Goal: Information Seeking & Learning: Learn about a topic

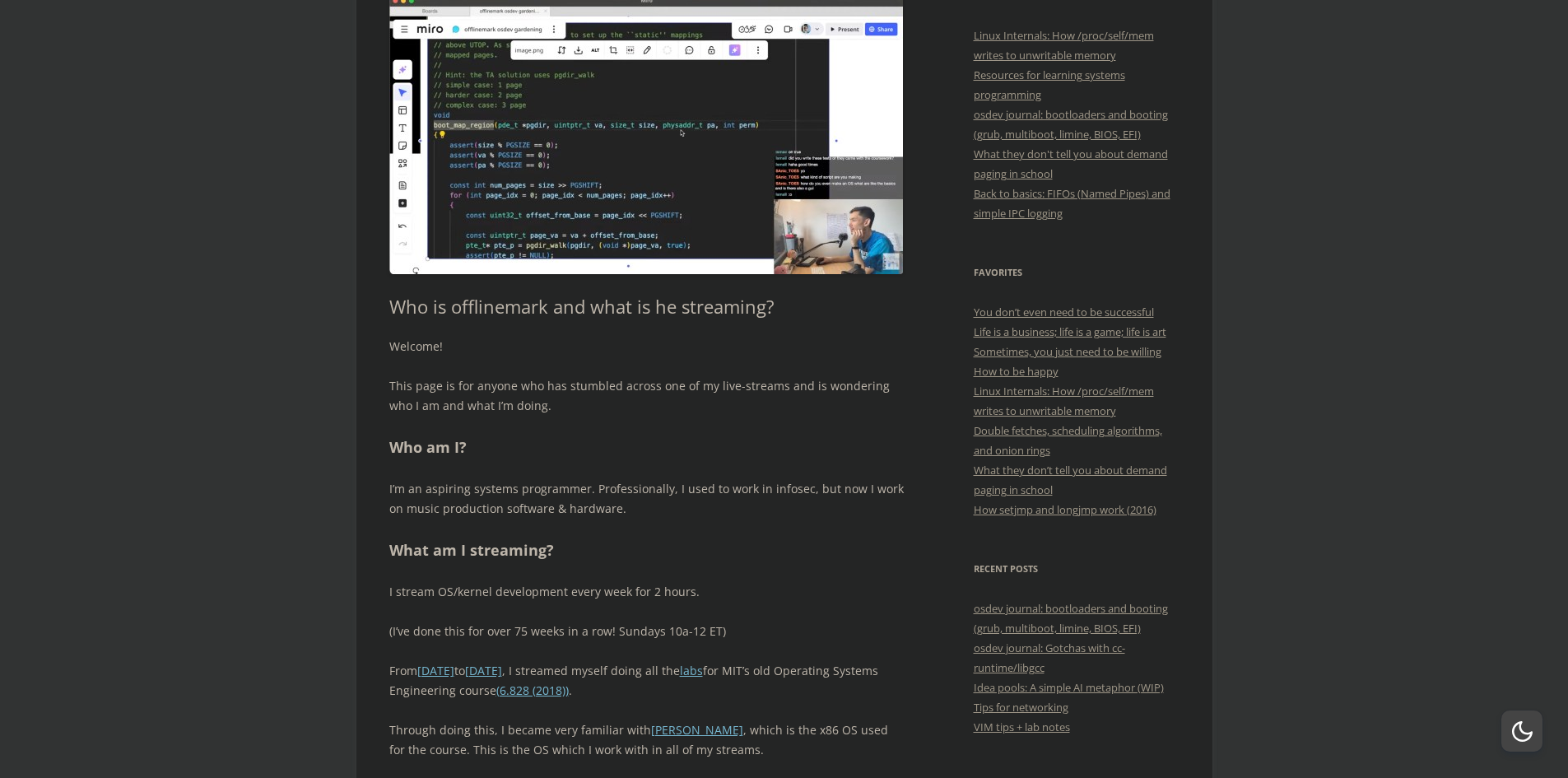
scroll to position [411, 0]
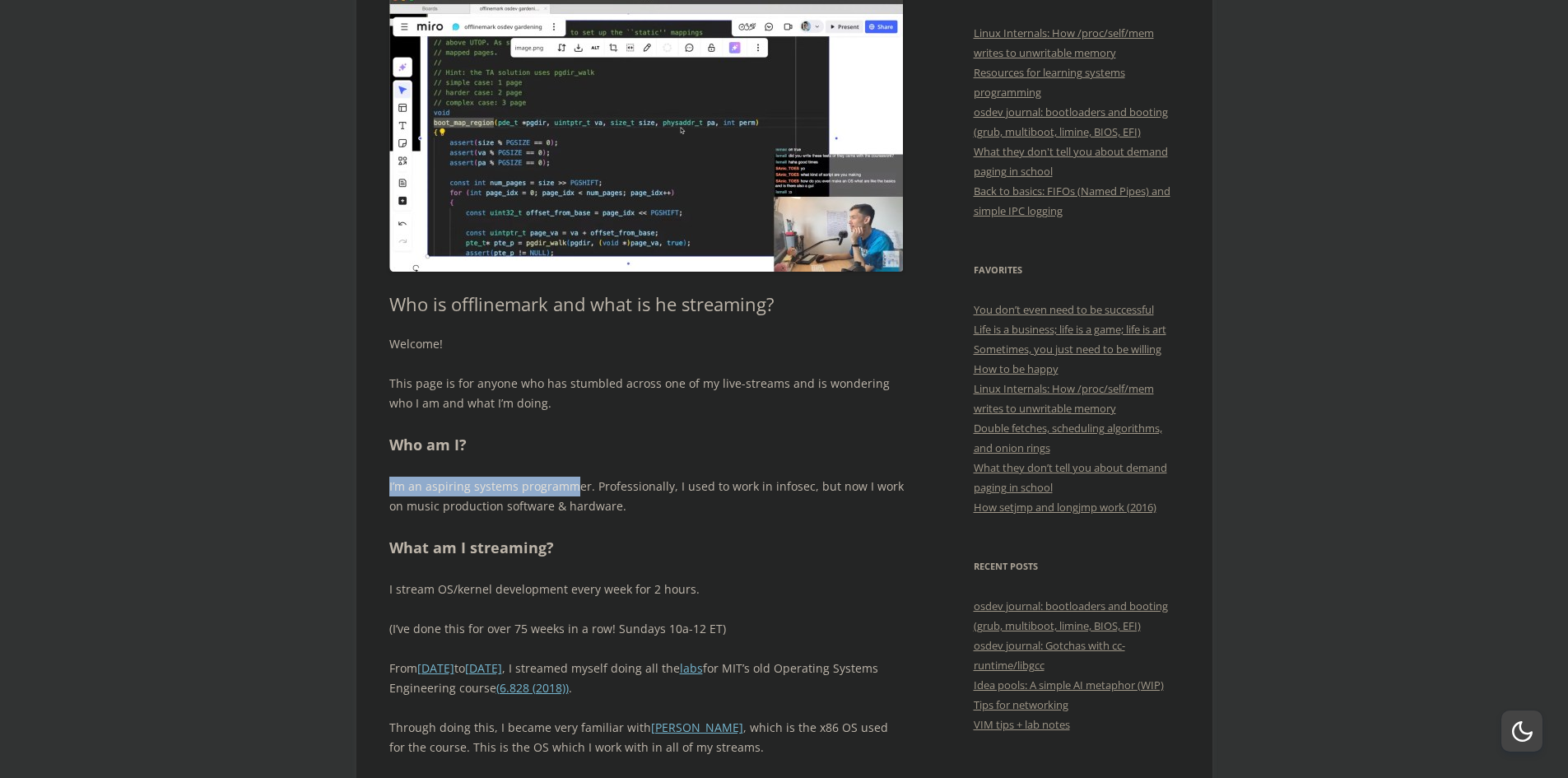
drag, startPoint x: 386, startPoint y: 488, endPoint x: 588, endPoint y: 497, distance: 202.2
drag, startPoint x: 592, startPoint y: 487, endPoint x: 632, endPoint y: 491, distance: 40.2
click at [632, 491] on p "I’m an aspiring systems programmer. Professionally, I used to work in infosec, …" at bounding box center [646, 496] width 514 height 39
drag, startPoint x: 669, startPoint y: 490, endPoint x: 791, endPoint y: 492, distance: 122.0
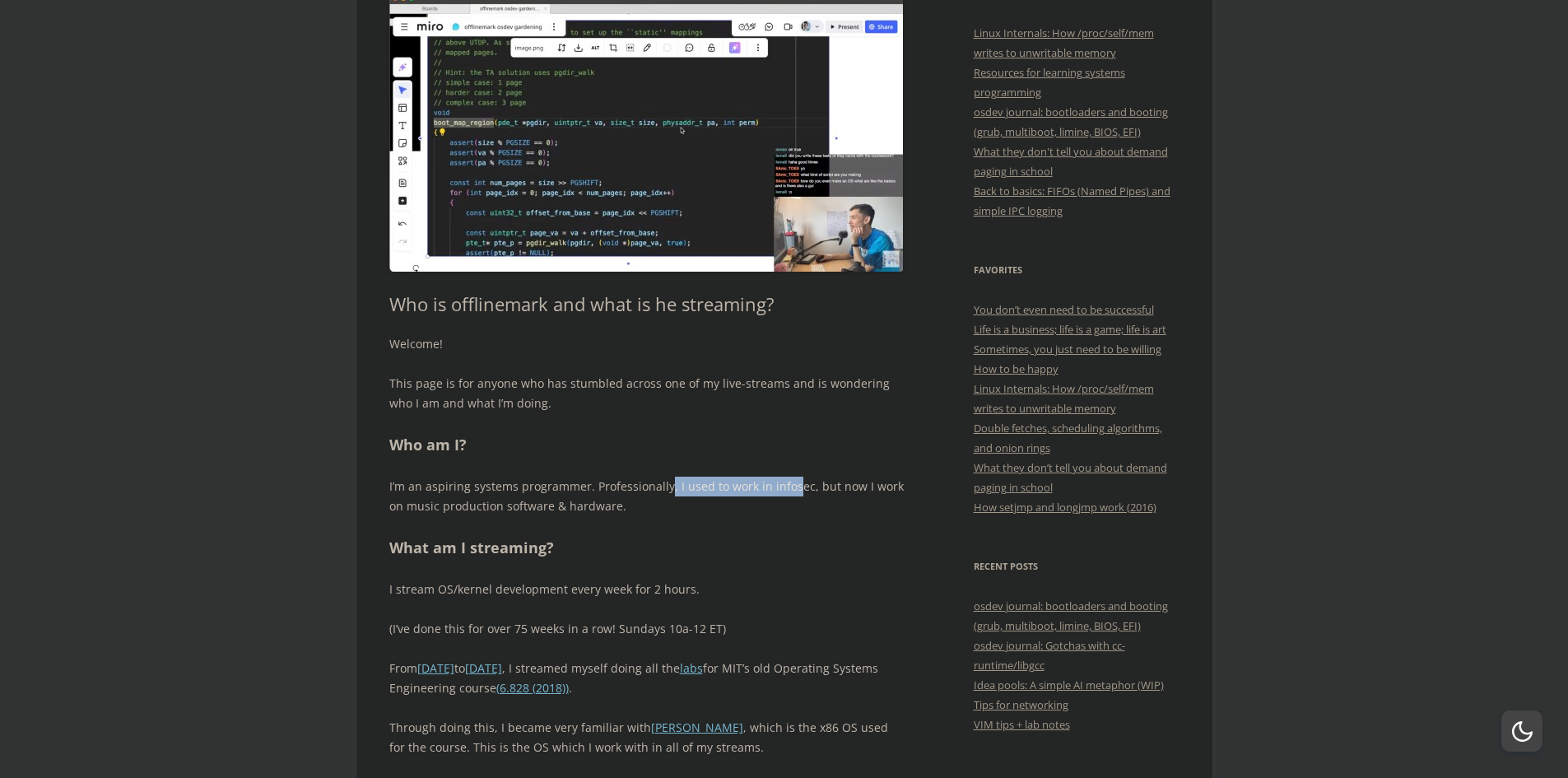
click at [790, 493] on p "I’m an aspiring systems programmer. Professionally, I used to work in infosec, …" at bounding box center [646, 496] width 514 height 39
click at [792, 492] on p "I’m an aspiring systems programmer. Professionally, I used to work in infosec, …" at bounding box center [646, 496] width 514 height 39
drag, startPoint x: 824, startPoint y: 487, endPoint x: 866, endPoint y: 487, distance: 42.0
click at [866, 487] on p "I’m an aspiring systems programmer. Professionally, I used to work in infosec, …" at bounding box center [646, 496] width 514 height 39
drag, startPoint x: 388, startPoint y: 507, endPoint x: 615, endPoint y: 513, distance: 227.1
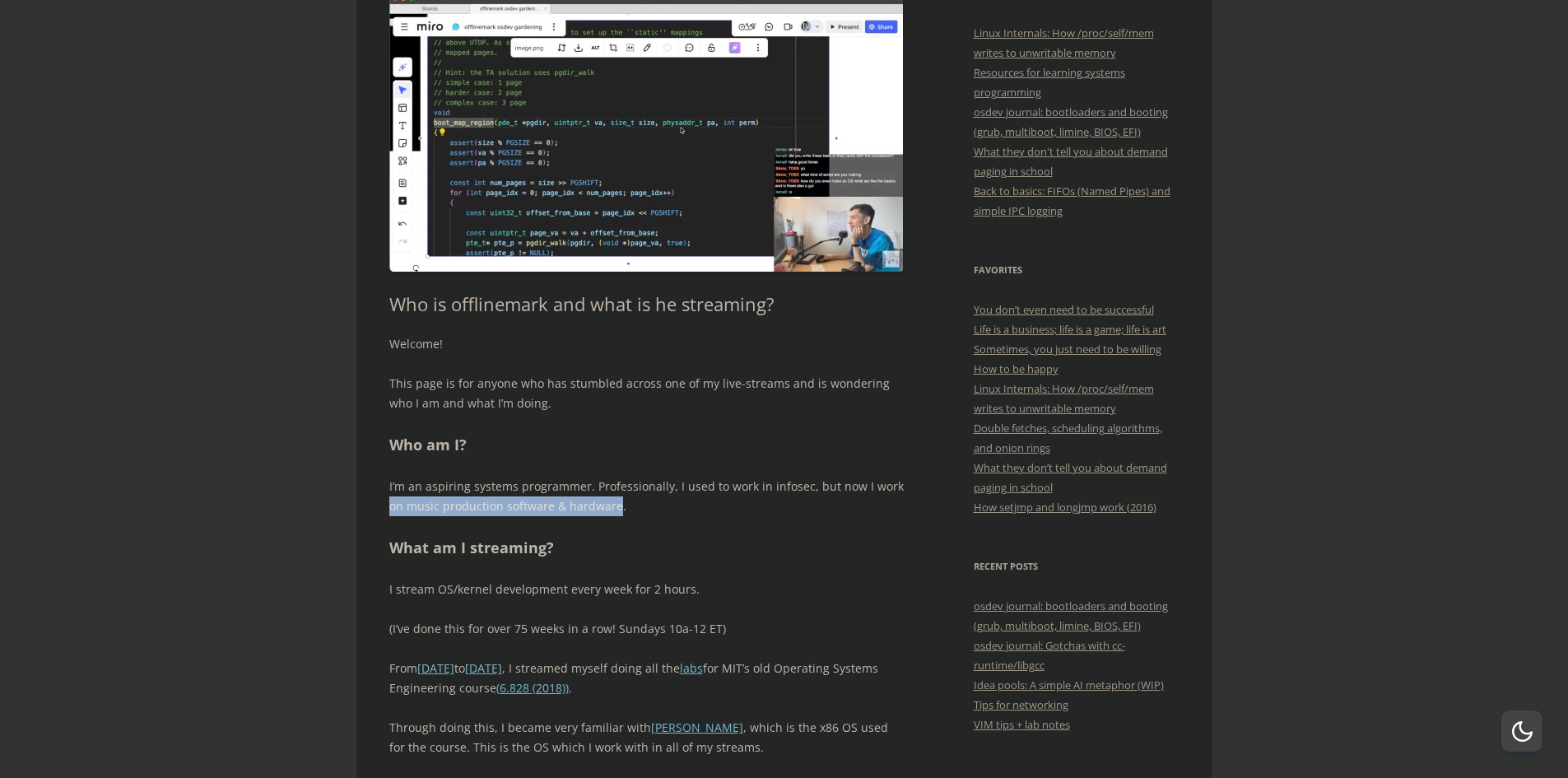
click at [615, 513] on p "I’m an aspiring systems programmer. Professionally, I used to work in infosec, …" at bounding box center [646, 496] width 514 height 39
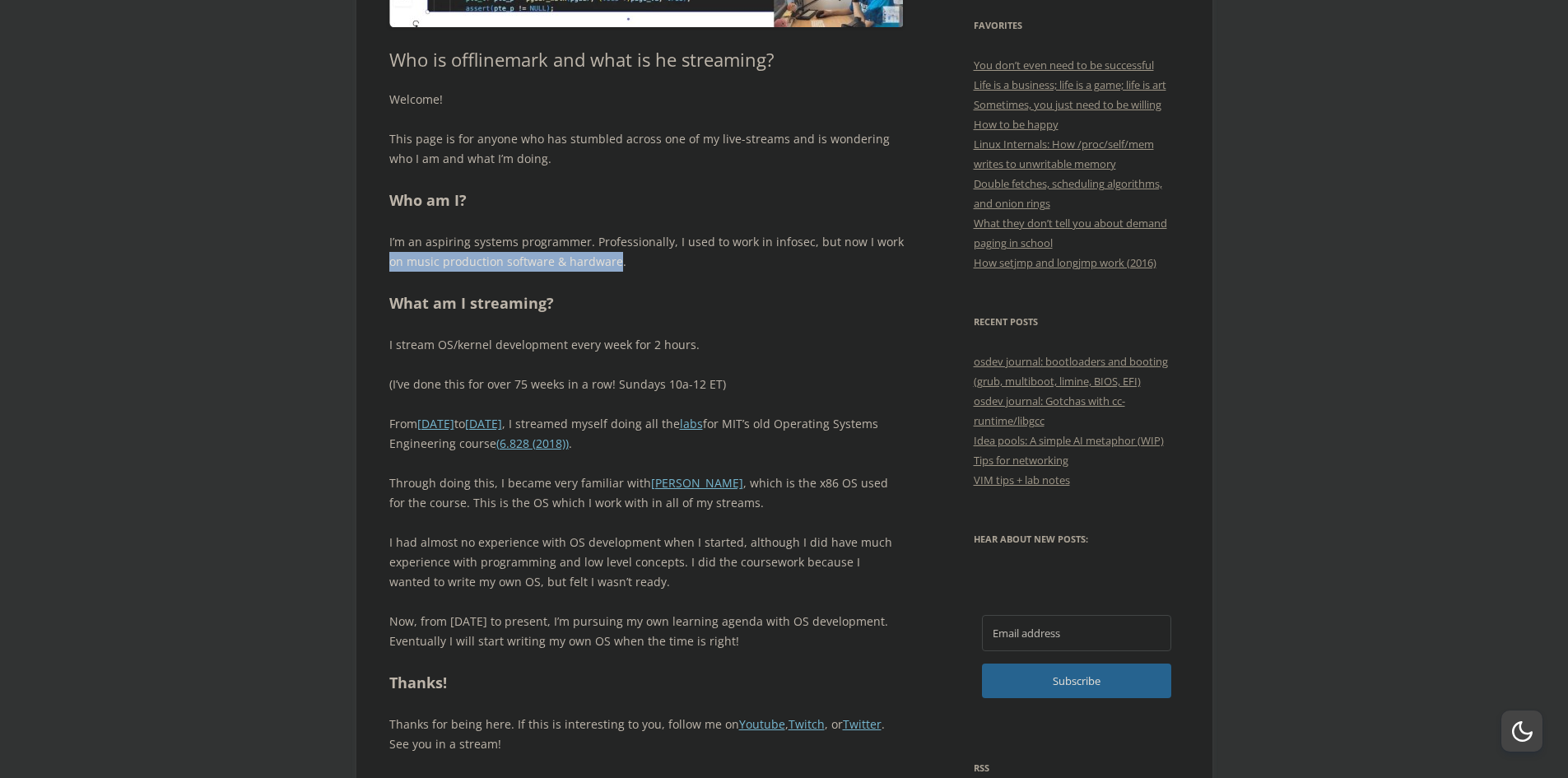
scroll to position [659, 0]
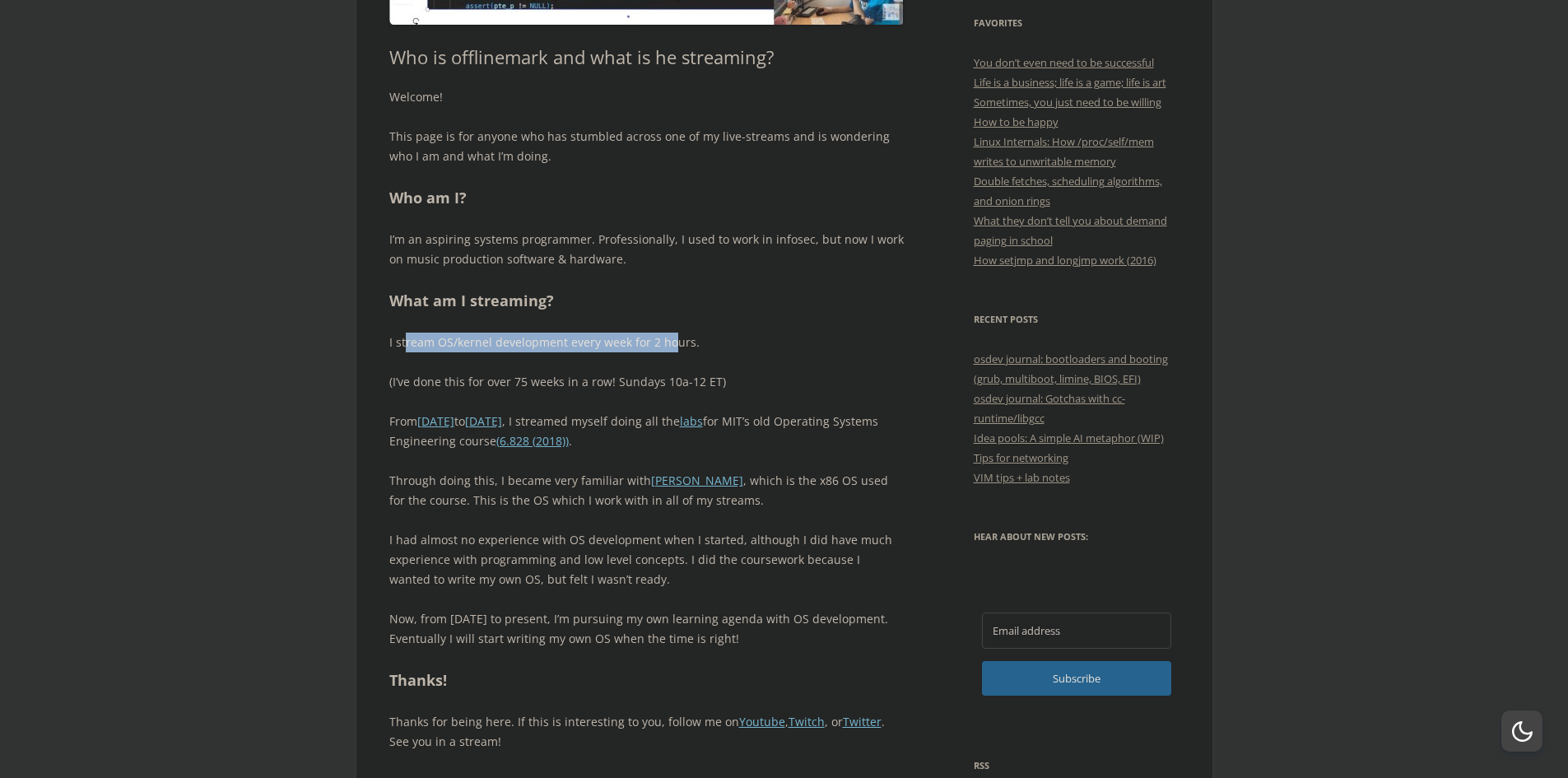
drag, startPoint x: 405, startPoint y: 346, endPoint x: 672, endPoint y: 336, distance: 267.2
click at [672, 336] on p "I stream OS/kernel development every week for 2 hours." at bounding box center [646, 342] width 514 height 20
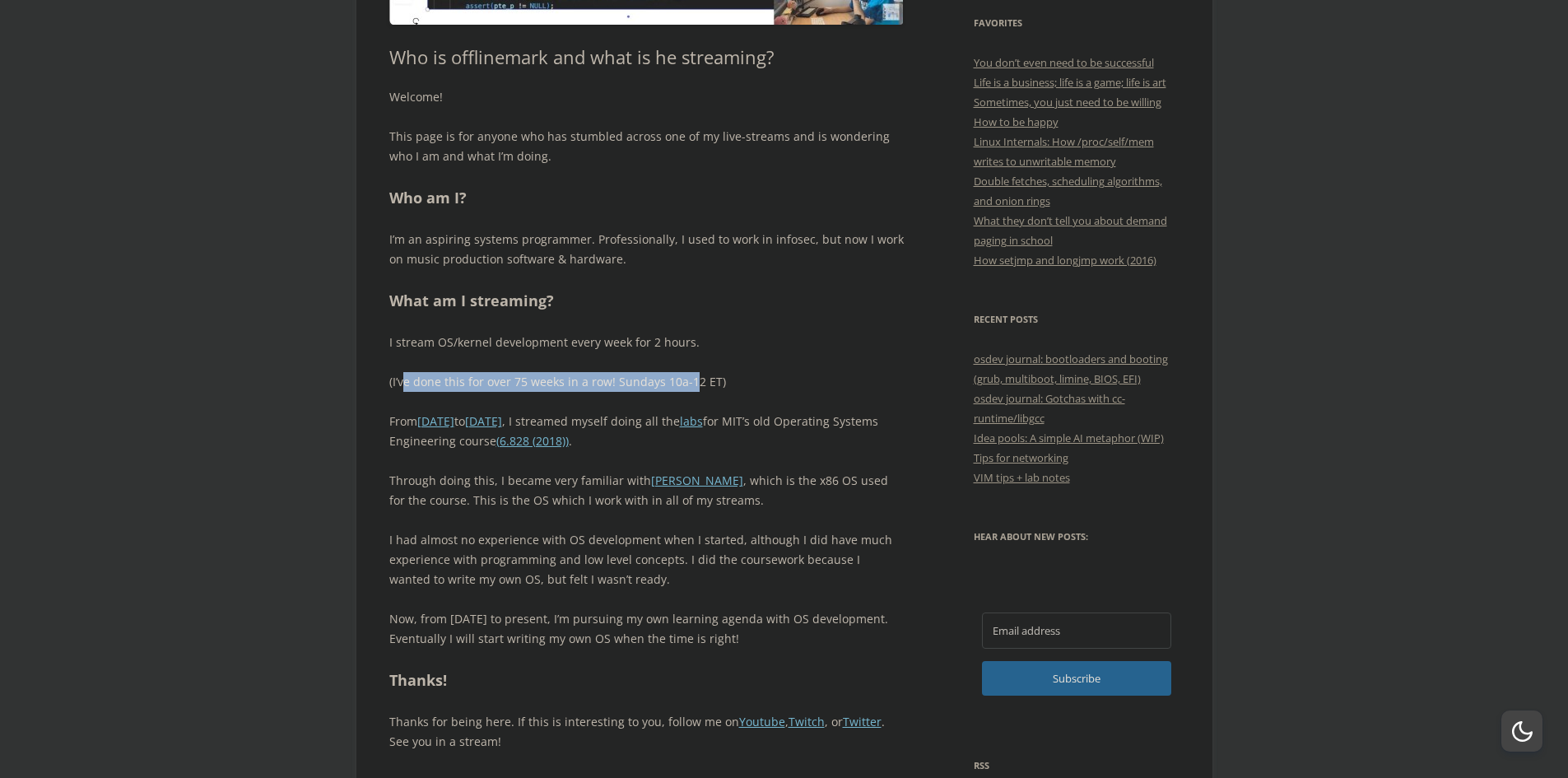
drag, startPoint x: 405, startPoint y: 382, endPoint x: 694, endPoint y: 387, distance: 289.0
click at [693, 387] on p "(I’ve done this for over 75 weeks in a row! Sundays 10a-12 ET)" at bounding box center [646, 382] width 514 height 20
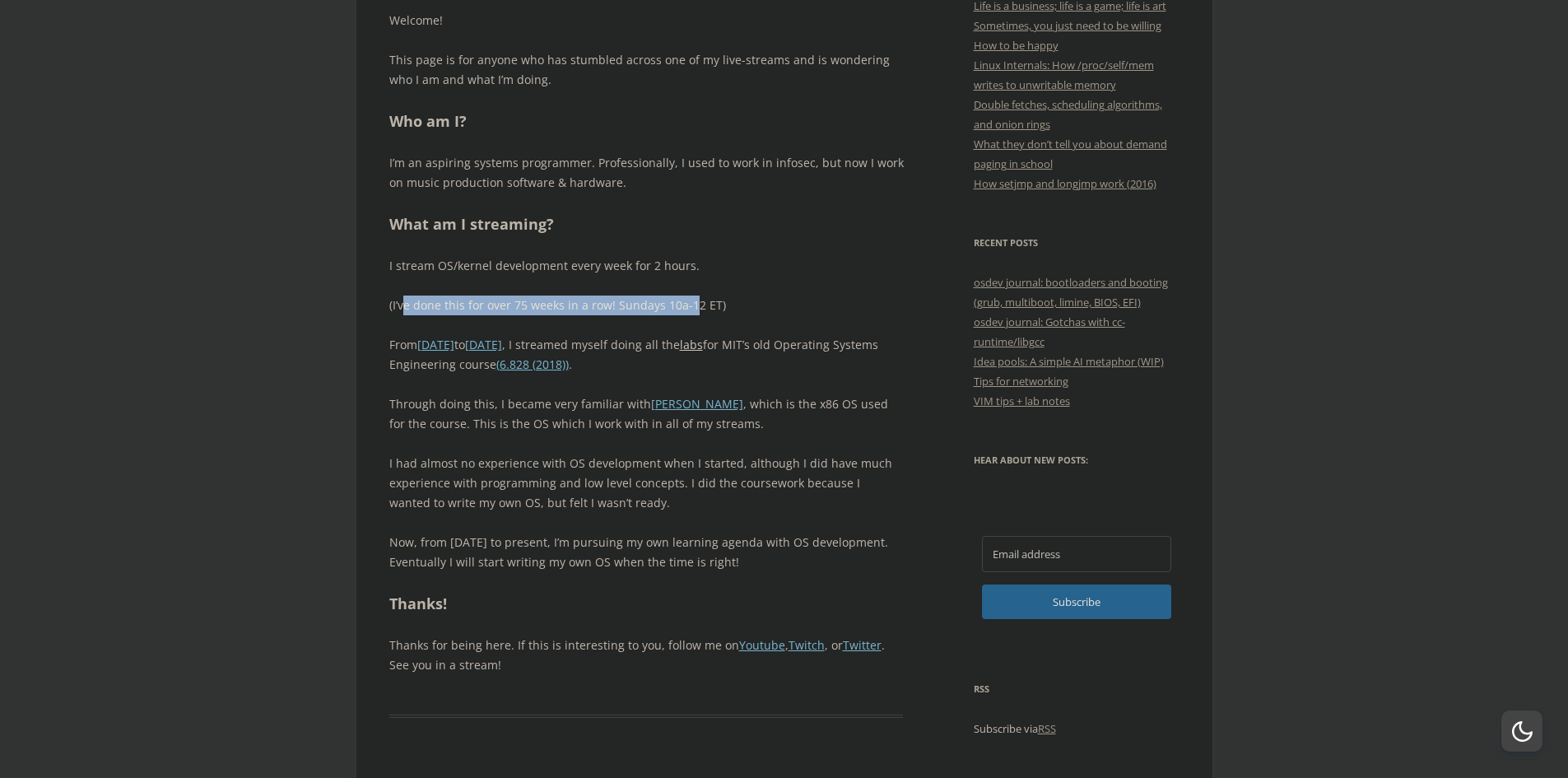
scroll to position [741, 0]
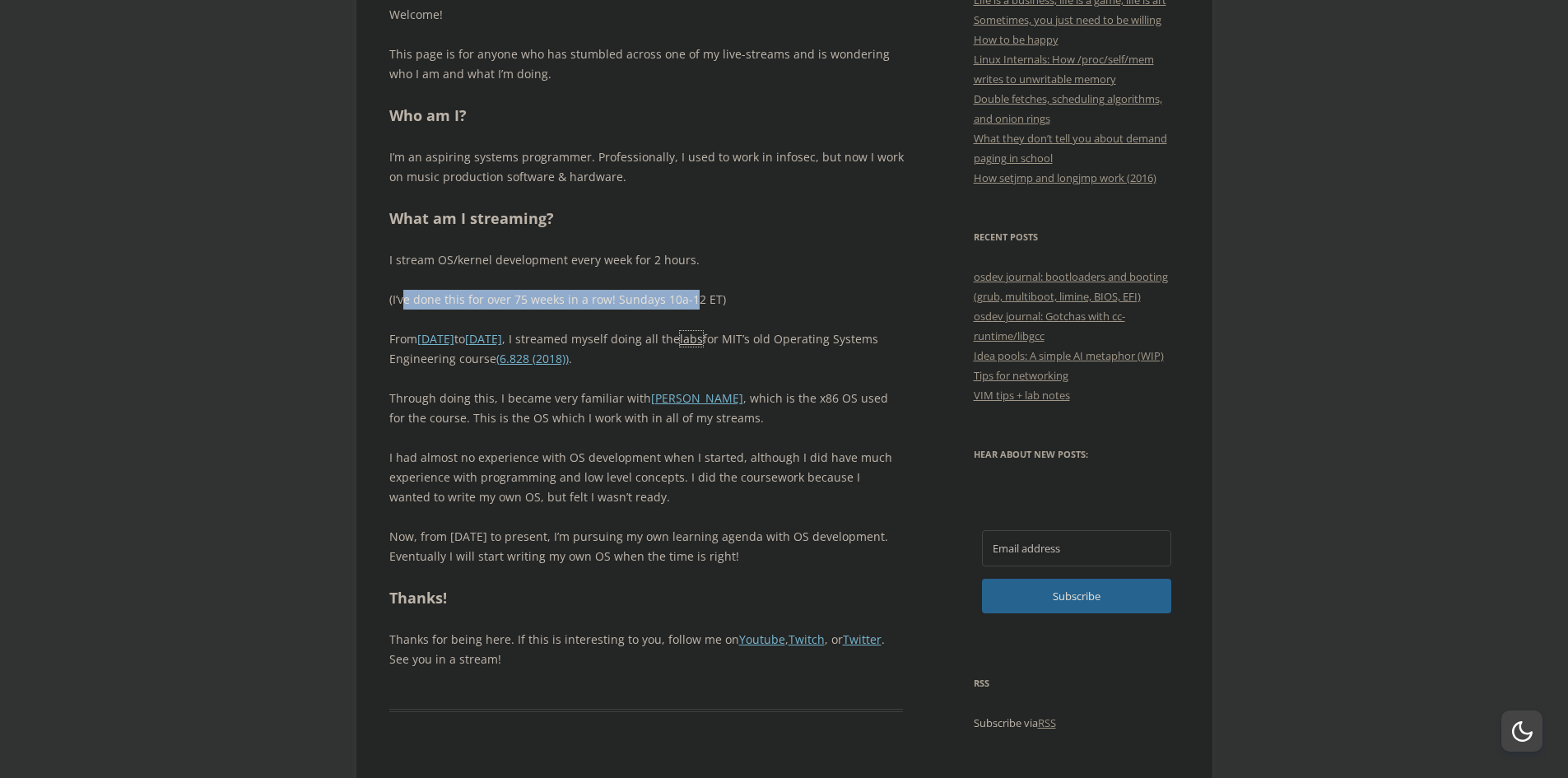
click at [703, 335] on link "labs" at bounding box center [691, 338] width 23 height 16
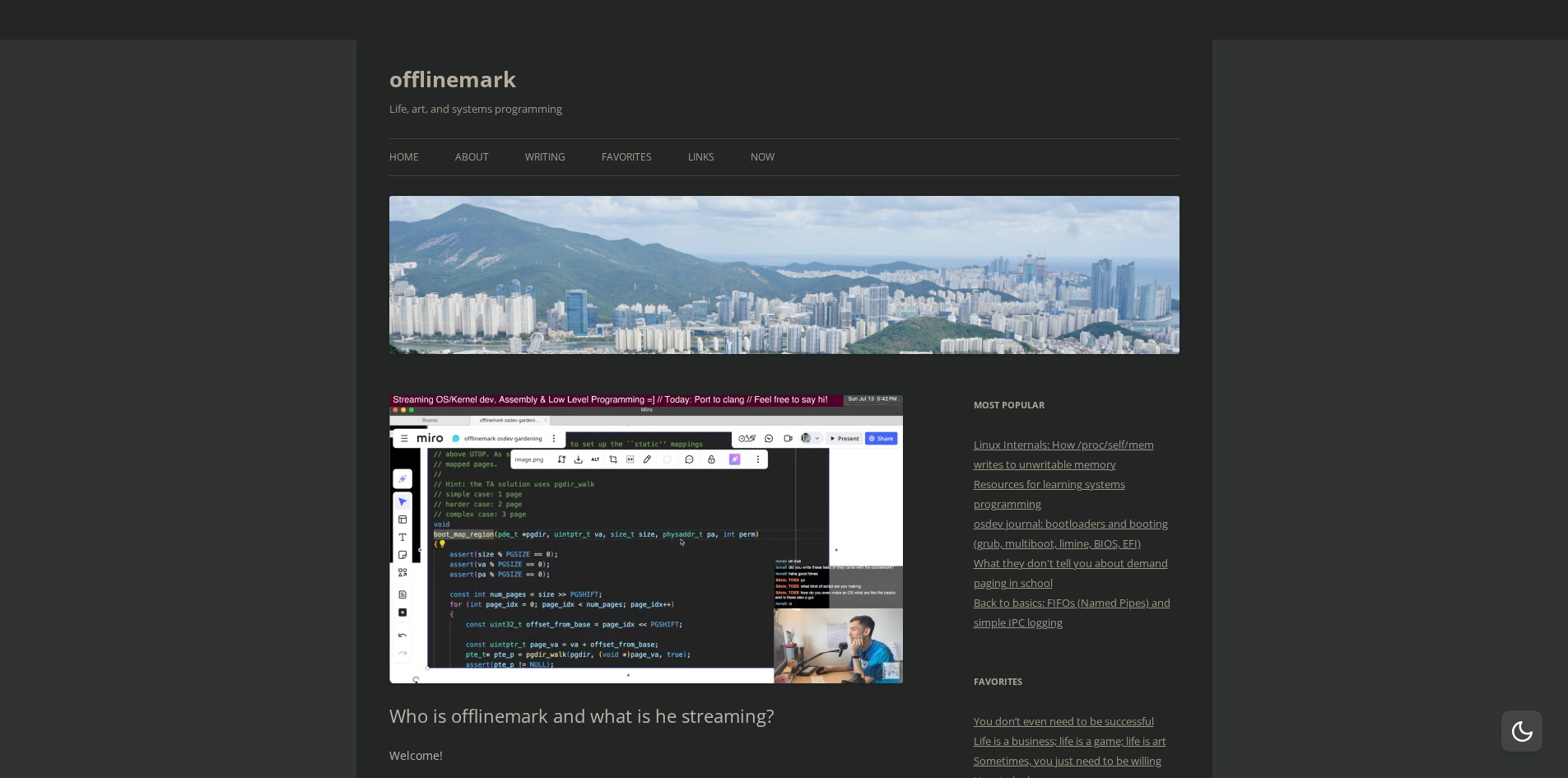
scroll to position [741, 0]
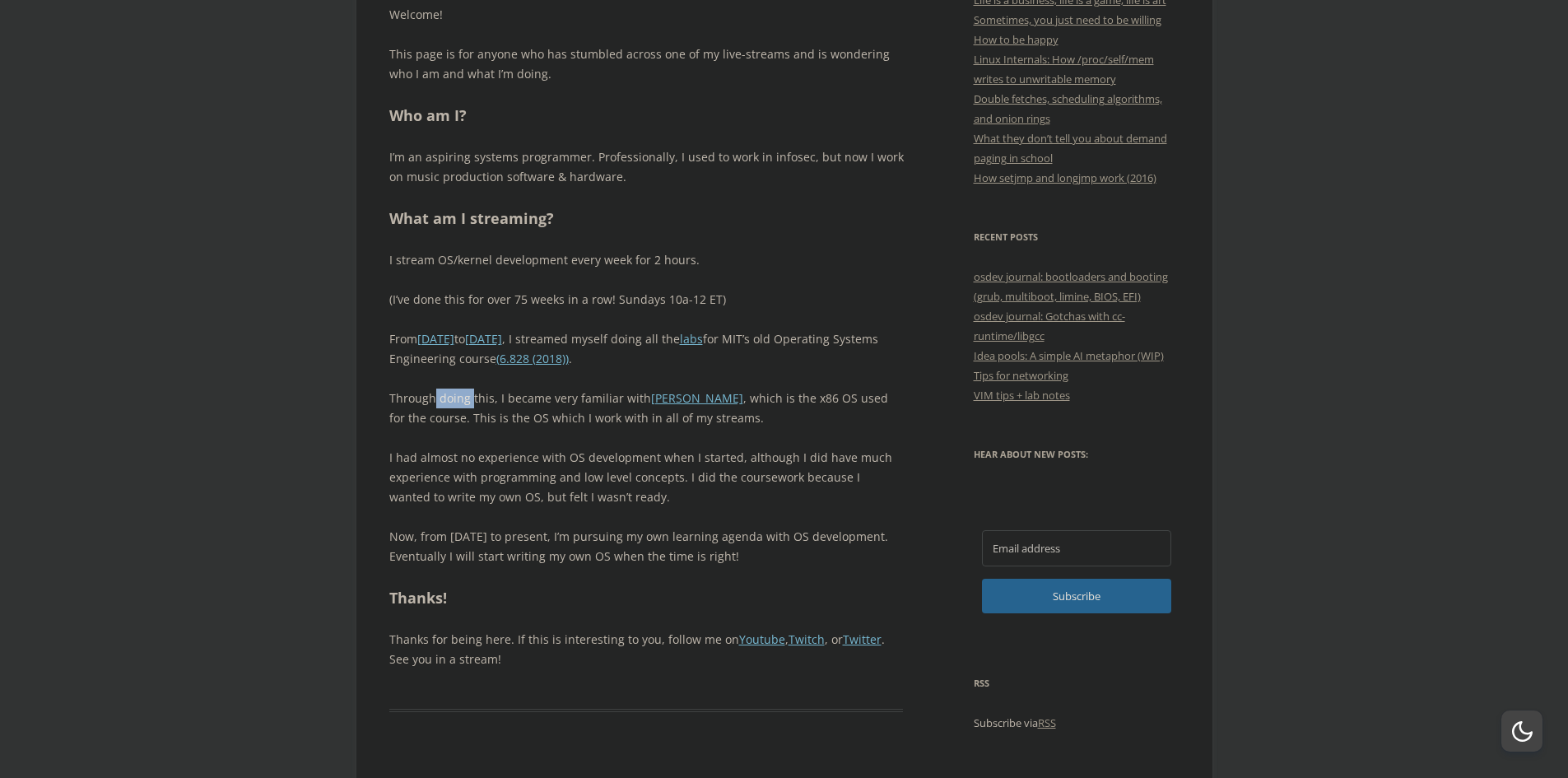
drag, startPoint x: 432, startPoint y: 401, endPoint x: 487, endPoint y: 397, distance: 55.1
click at [473, 394] on p "Through doing this, I became very familiar with JOS , which is the x86 OS used …" at bounding box center [646, 408] width 514 height 39
drag, startPoint x: 507, startPoint y: 397, endPoint x: 594, endPoint y: 389, distance: 87.4
click at [592, 389] on p "Through doing this, I became very familiar with JOS , which is the x86 OS used …" at bounding box center [646, 408] width 514 height 39
click at [655, 401] on link "[PERSON_NAME]" at bounding box center [697, 398] width 92 height 16
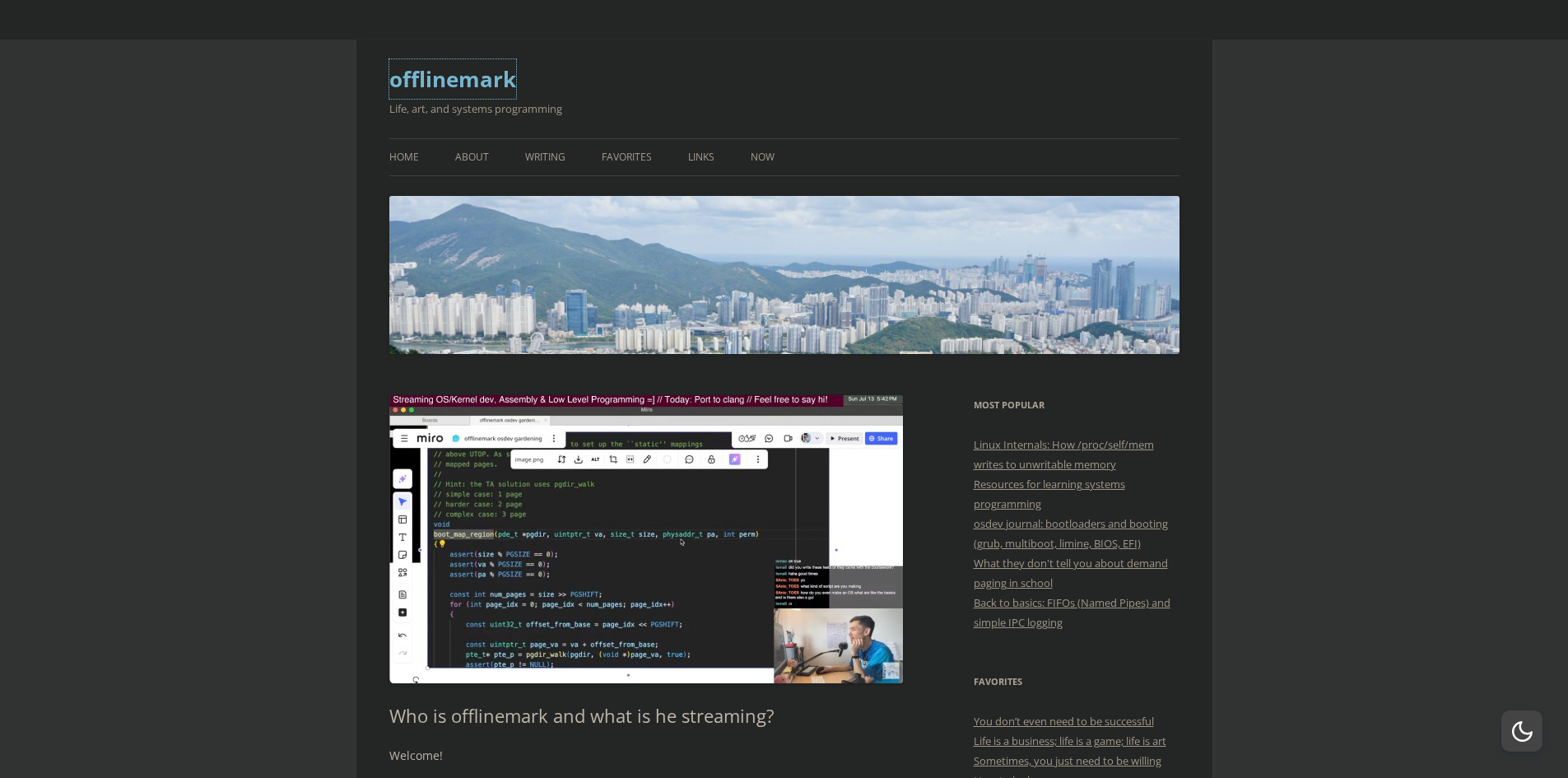
click at [446, 70] on link "offlinemark" at bounding box center [453, 79] width 127 height 39
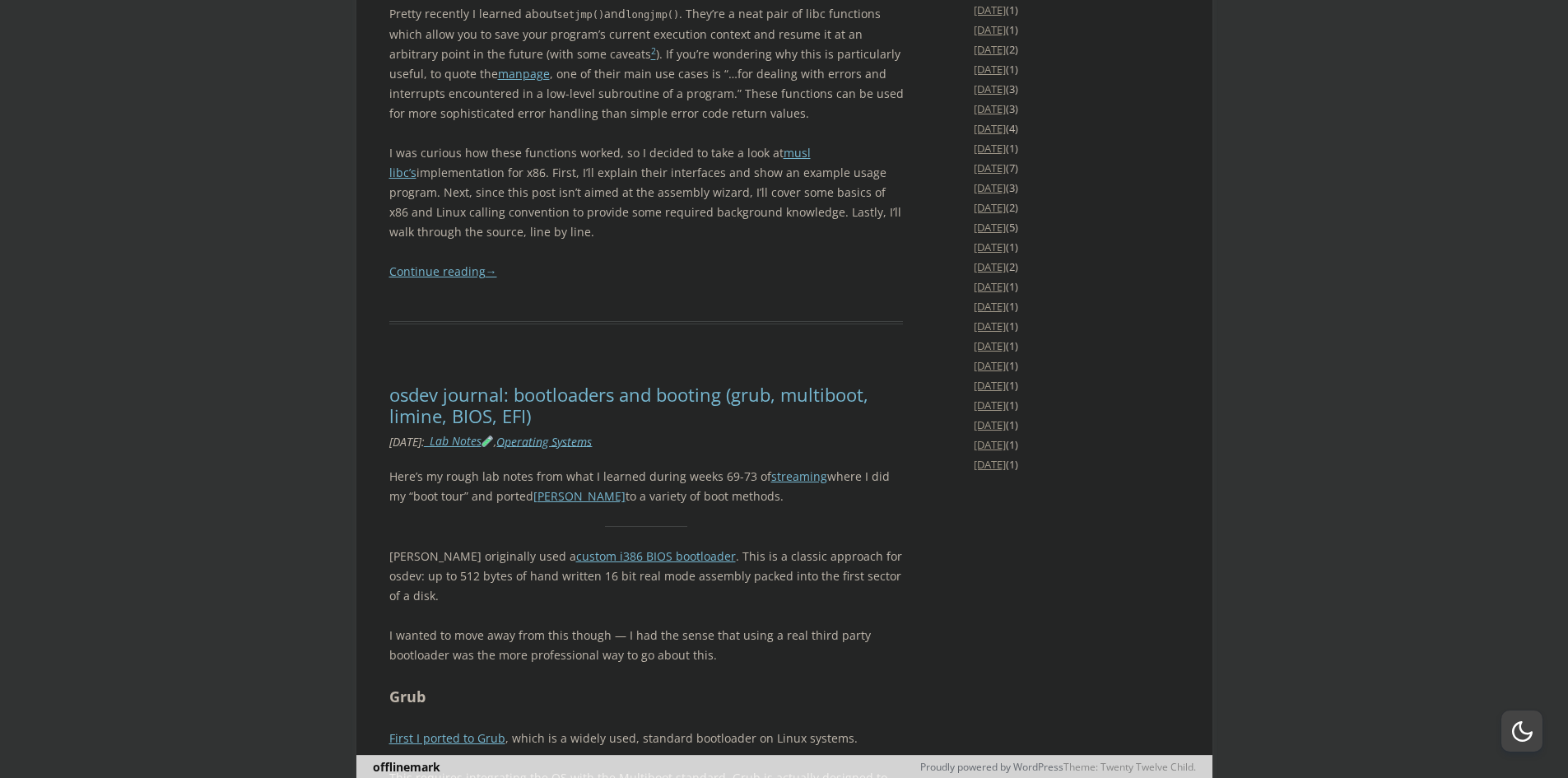
scroll to position [3045, 0]
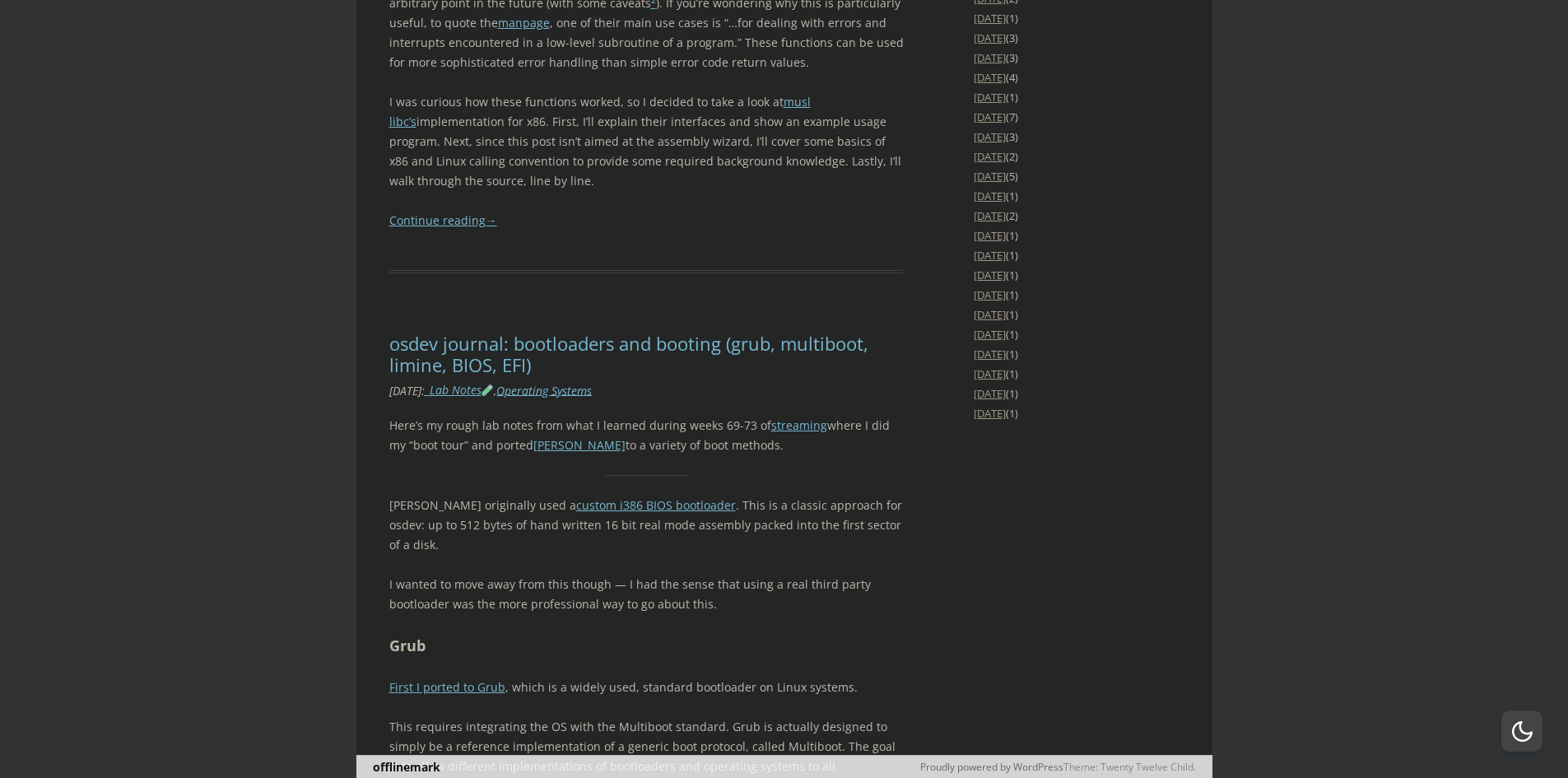
click at [1531, 740] on div "button" at bounding box center [1522, 731] width 21 height 21
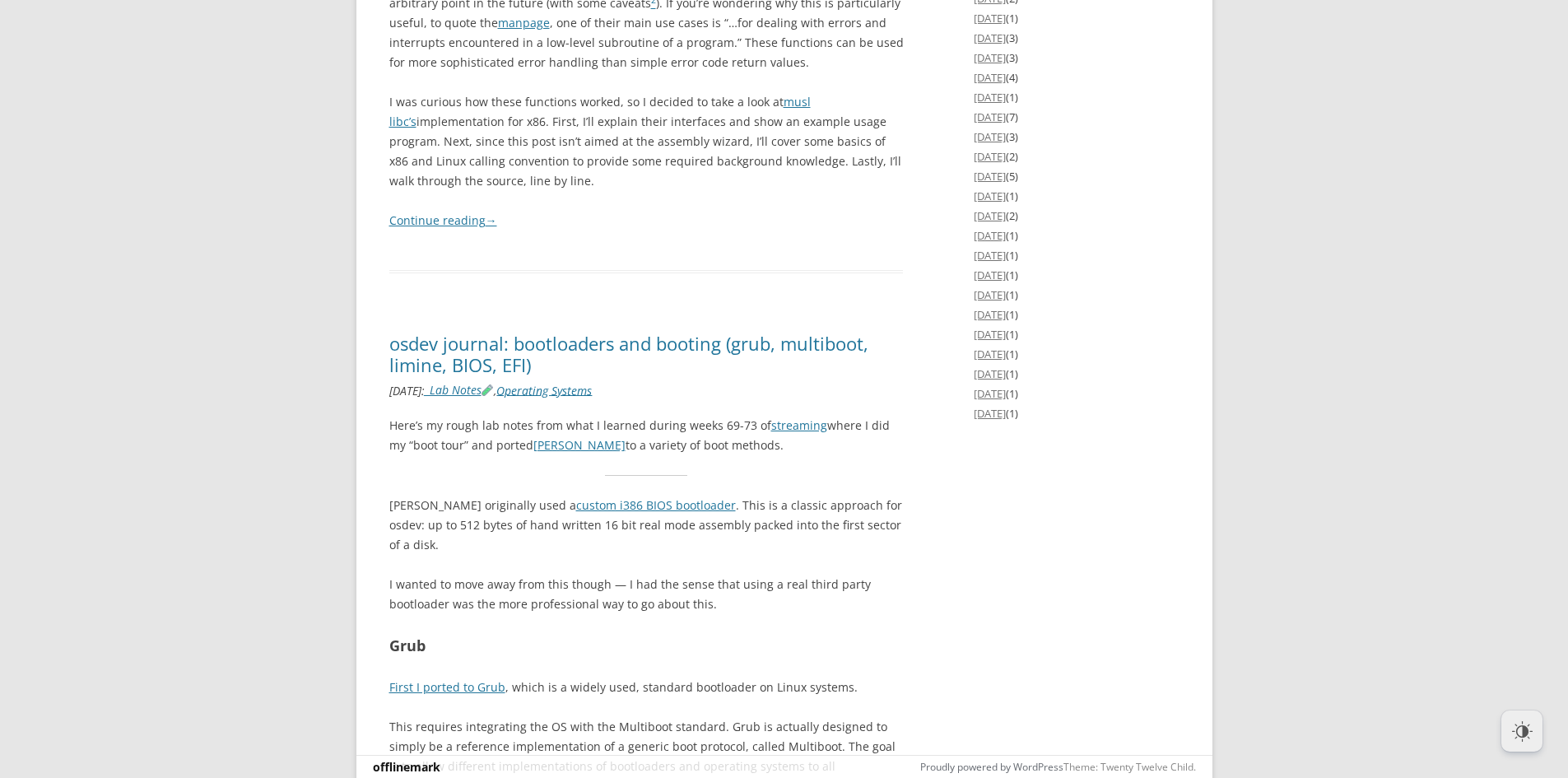
click at [1523, 731] on div "button" at bounding box center [1522, 731] width 21 height 21
